Goal: Check status: Check status

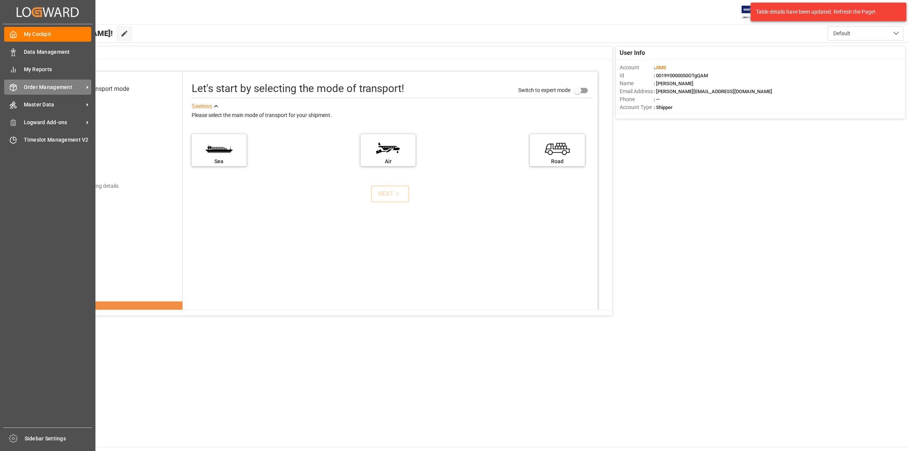
click at [42, 89] on span "Order Management" at bounding box center [54, 87] width 60 height 8
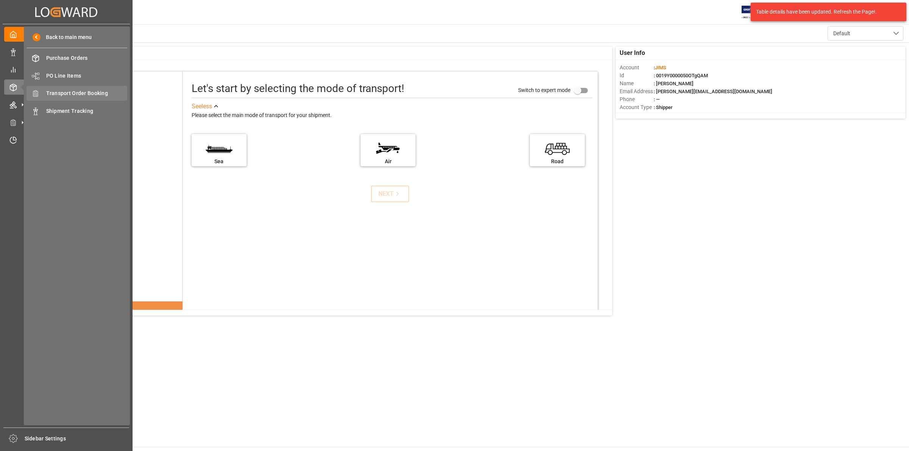
click at [81, 95] on span "Transport Order Booking" at bounding box center [86, 93] width 81 height 8
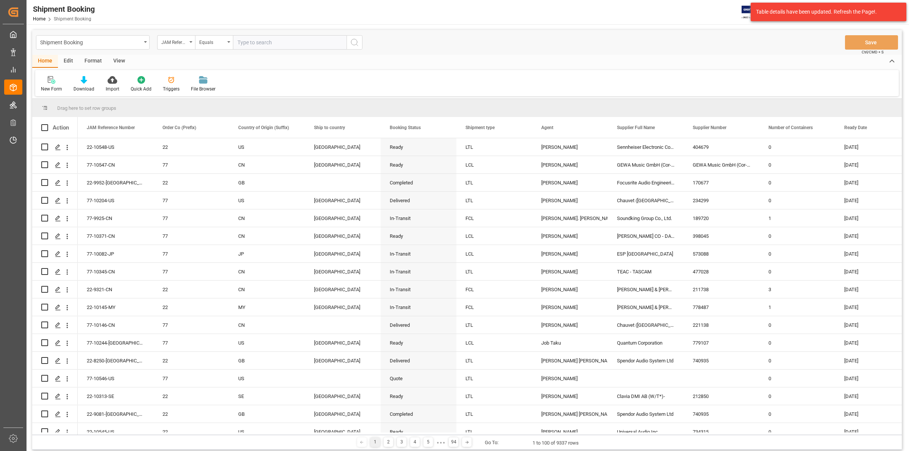
click at [243, 38] on input "text" at bounding box center [290, 42] width 114 height 14
type input "77-10302-US"
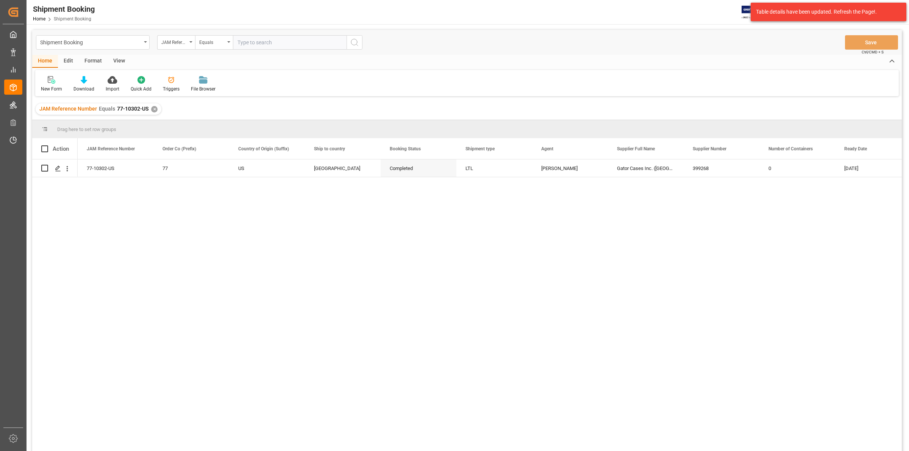
click at [160, 233] on div "77-10302-US 77 US [GEOGRAPHIC_DATA] Completed LTL [PERSON_NAME] Gator Cases Inc…" at bounding box center [490, 307] width 824 height 297
click at [61, 165] on div "Press SPACE to select this row." at bounding box center [57, 169] width 11 height 14
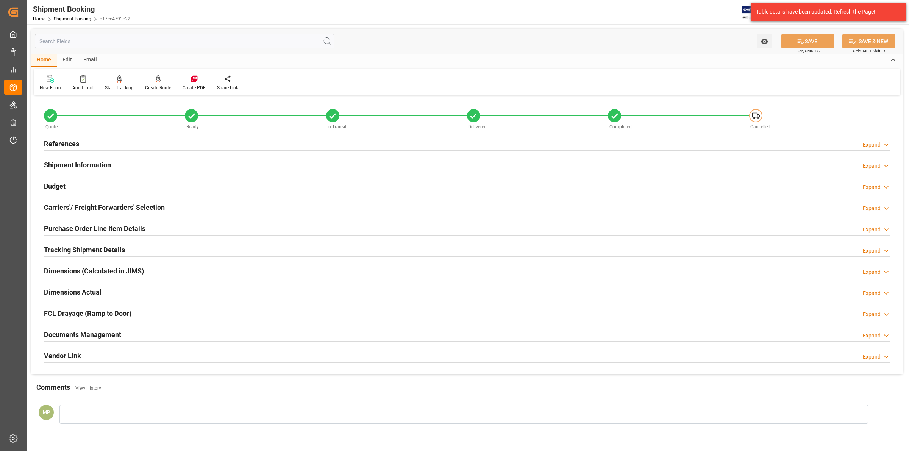
click at [116, 325] on div "Documents Management Expand" at bounding box center [467, 334] width 857 height 21
click at [149, 332] on div "Documents Management Expand" at bounding box center [467, 334] width 846 height 14
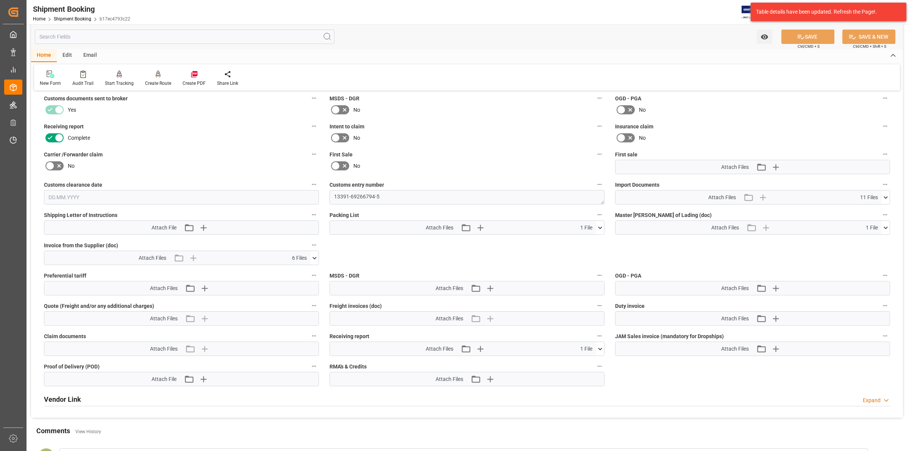
scroll to position [284, 0]
click at [313, 255] on icon at bounding box center [315, 257] width 8 height 8
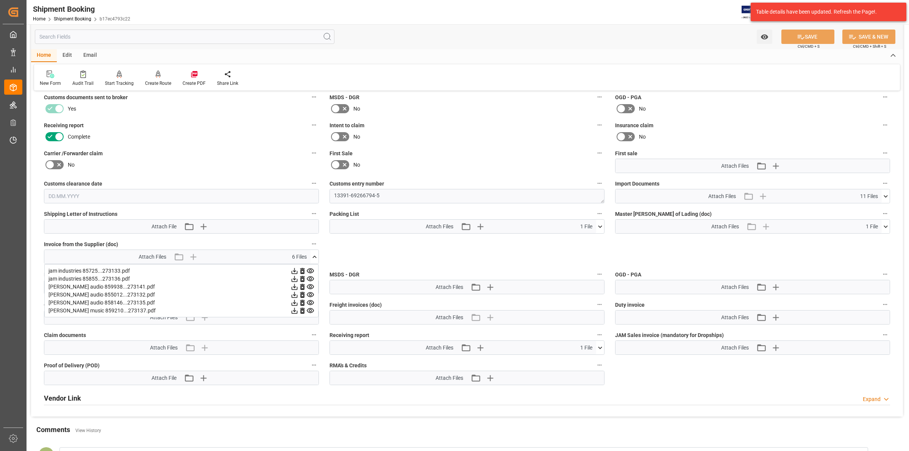
click at [299, 270] on icon at bounding box center [295, 271] width 8 height 8
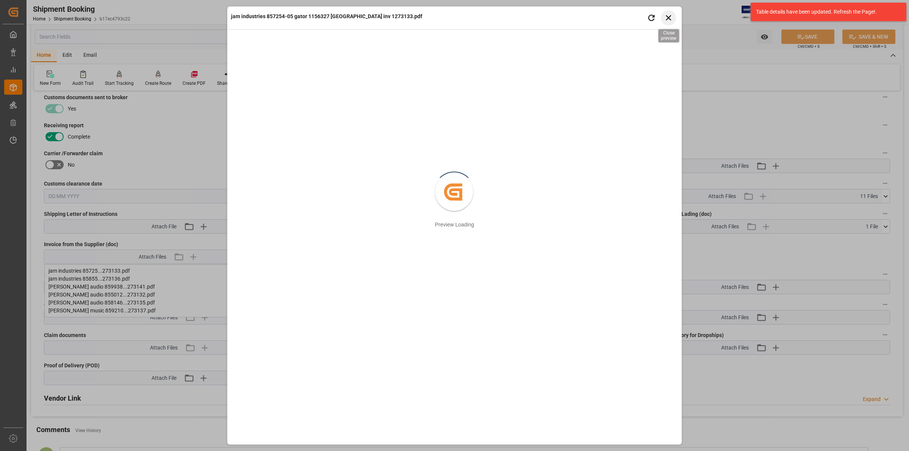
click at [669, 16] on icon "button" at bounding box center [668, 17] width 9 height 9
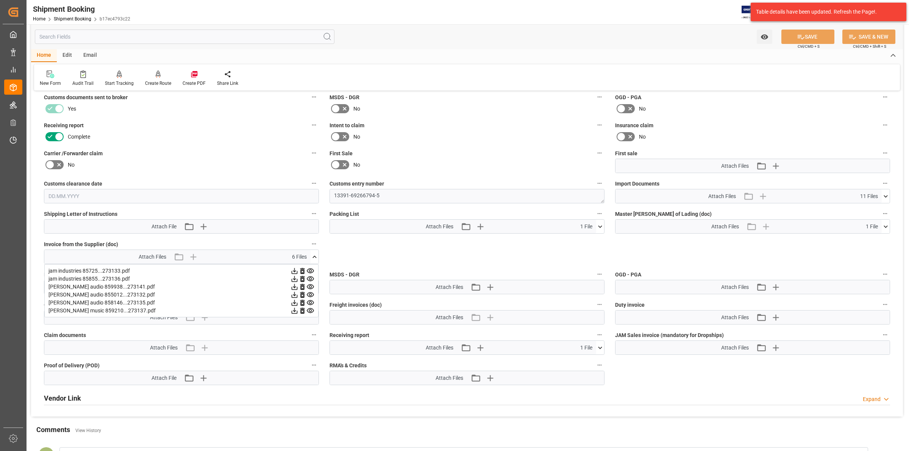
click at [295, 309] on icon at bounding box center [295, 311] width 8 height 8
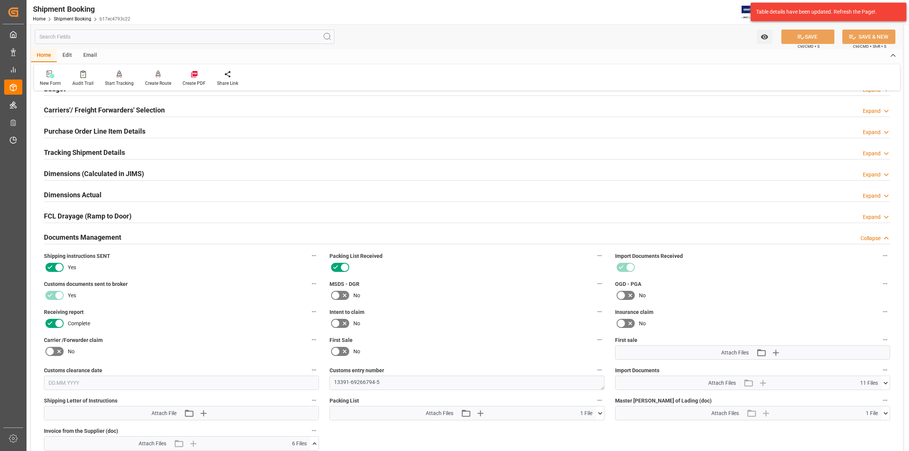
scroll to position [142, 0]
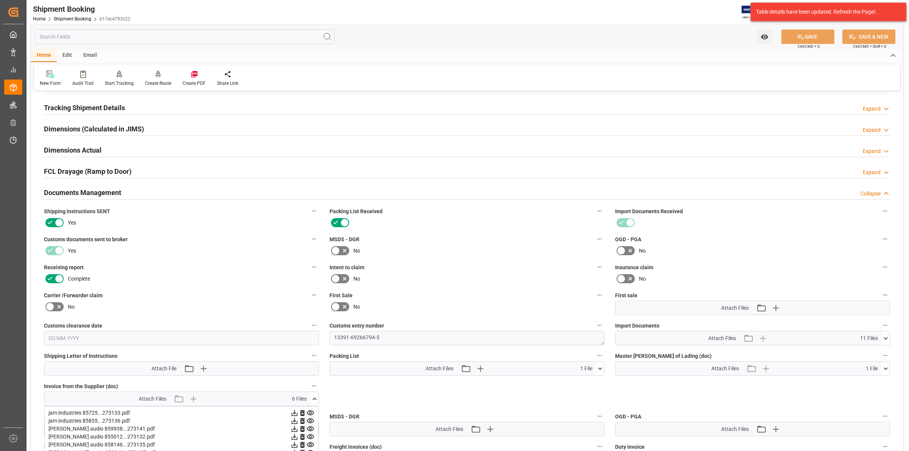
drag, startPoint x: 203, startPoint y: 281, endPoint x: 224, endPoint y: 271, distance: 23.2
click at [204, 281] on div "Complete" at bounding box center [181, 279] width 275 height 12
